Goal: Feedback & Contribution: Submit feedback/report problem

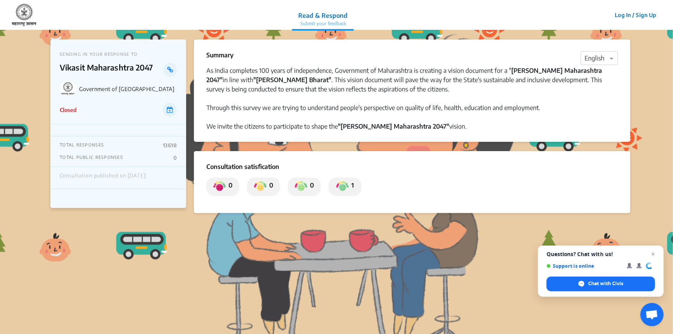
click at [111, 86] on p "Government of [GEOGRAPHIC_DATA]" at bounding box center [128, 89] width 98 height 7
click at [107, 88] on p "Government of [GEOGRAPHIC_DATA]" at bounding box center [128, 89] width 98 height 7
click at [65, 91] on img at bounding box center [68, 89] width 16 height 16
click at [99, 145] on p "TOTAL RESPONSES" at bounding box center [82, 145] width 44 height 6
click at [172, 67] on icon at bounding box center [170, 70] width 6 height 6
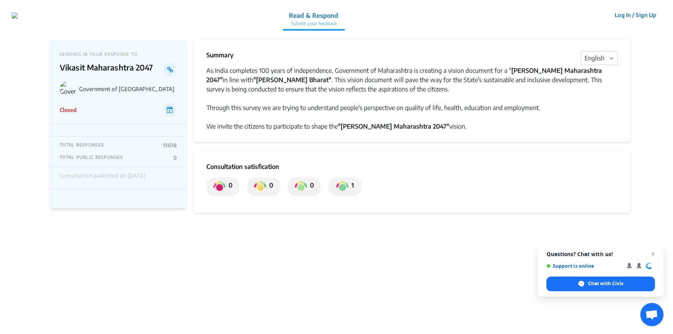
click at [307, 18] on p "Read & Respond" at bounding box center [313, 15] width 49 height 9
click at [386, 125] on strong ""[PERSON_NAME] Maharashtra 2047"" at bounding box center [393, 127] width 111 height 8
click at [99, 171] on div "Consultation published on [DATE]" at bounding box center [118, 178] width 136 height 22
click at [118, 65] on p "Vikasit Maharashtra 2047" at bounding box center [112, 70] width 104 height 14
click at [365, 159] on div "Consultation satisfication 0 0 0 1" at bounding box center [412, 182] width 436 height 62
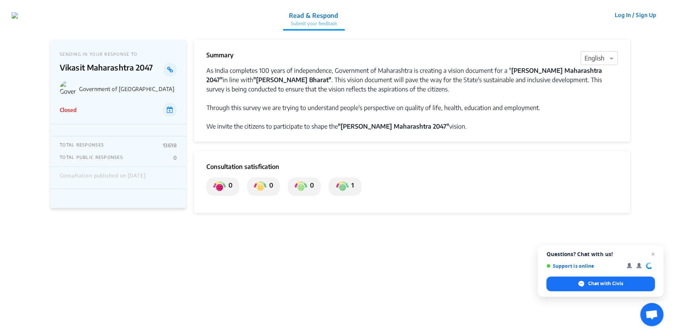
click at [363, 159] on div "Consultation satisfication 0 0 0 1" at bounding box center [412, 182] width 436 height 62
click at [531, 69] on strong "[PERSON_NAME] Maharashtra 2047"" at bounding box center [404, 75] width 396 height 17
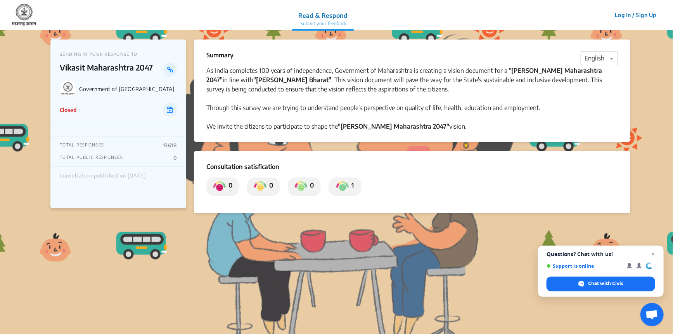
click at [313, 21] on p "Submit your feedback" at bounding box center [322, 23] width 49 height 7
click at [317, 16] on p "Read & Respond" at bounding box center [322, 15] width 49 height 9
click at [126, 89] on p "Government of [GEOGRAPHIC_DATA]" at bounding box center [128, 89] width 98 height 7
